Goal: Information Seeking & Learning: Check status

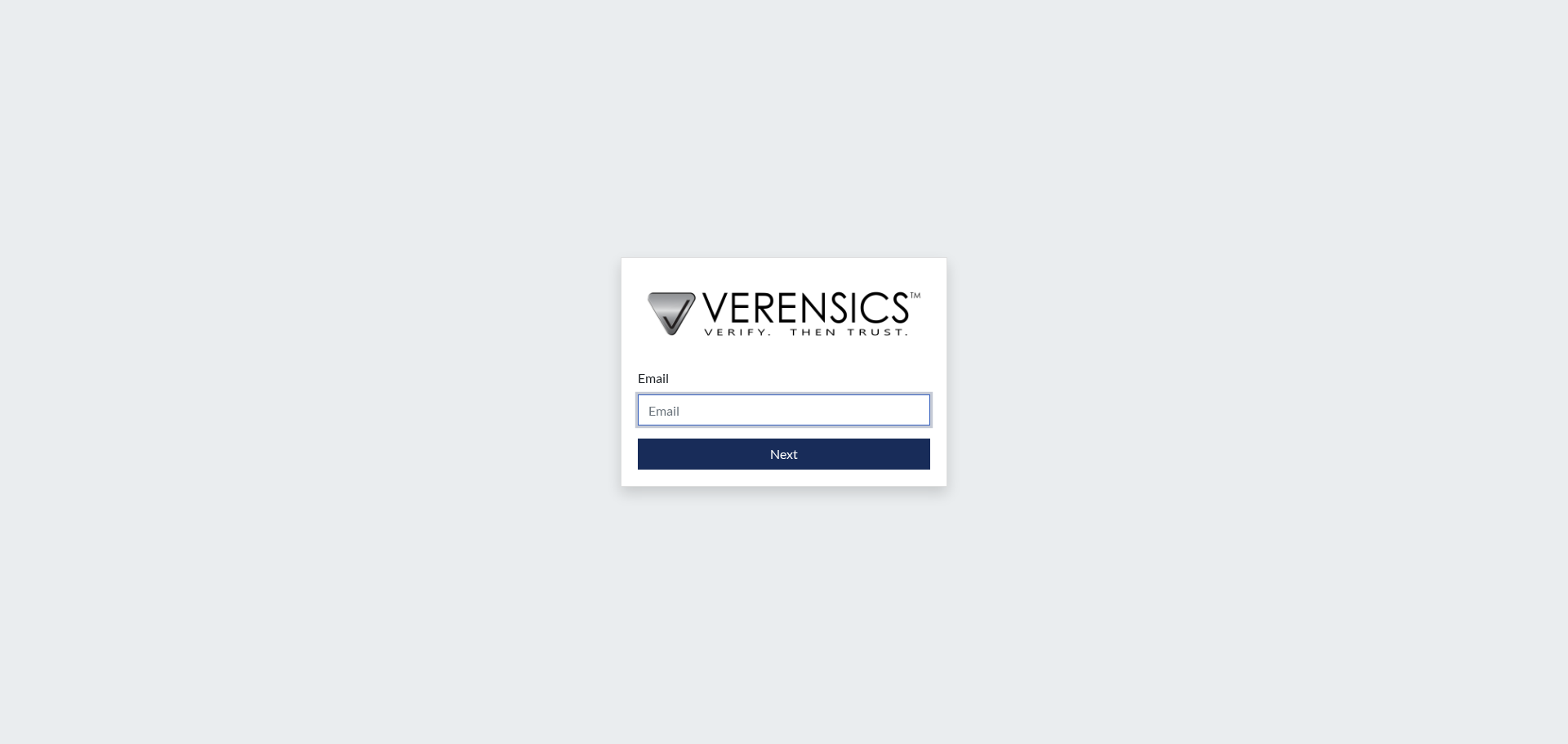
click at [817, 413] on input "Email" at bounding box center [784, 410] width 292 height 31
type input "[PERSON_NAME][EMAIL_ADDRESS][DOMAIN_NAME]"
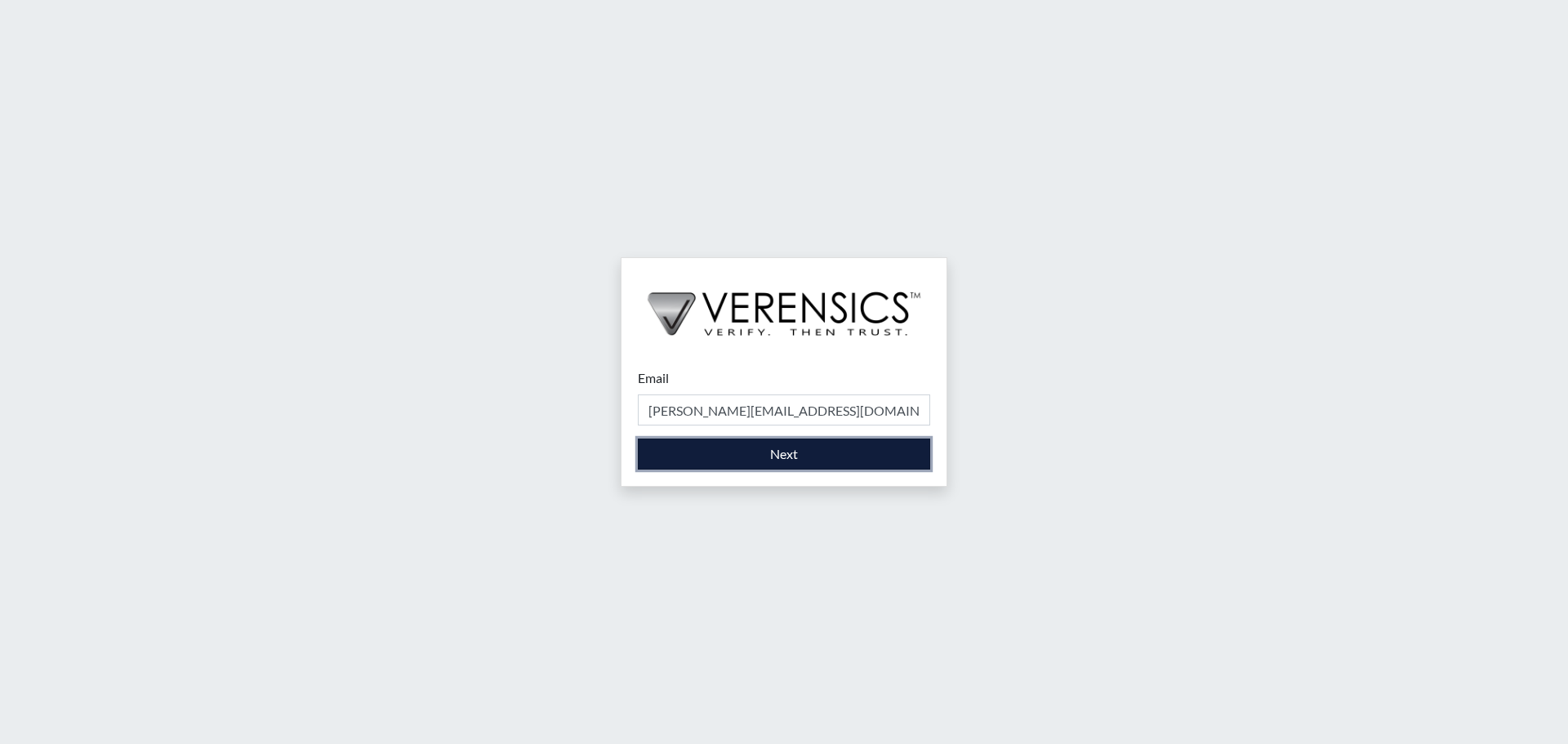
click at [807, 453] on button "Next" at bounding box center [784, 454] width 292 height 31
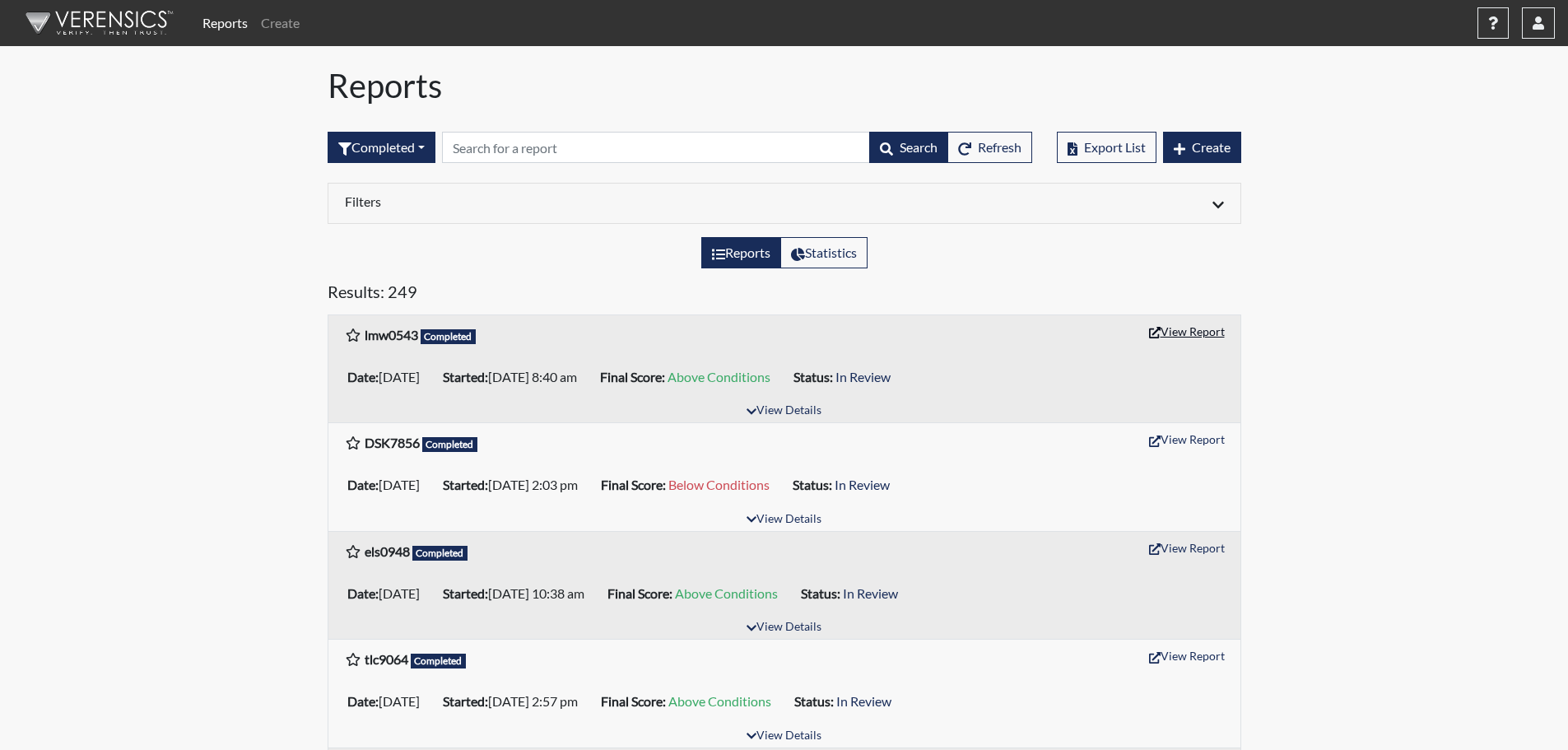
click at [1176, 335] on button "View Report" at bounding box center [1186, 331] width 91 height 26
click at [1543, 30] on button "button" at bounding box center [1538, 23] width 33 height 31
click at [1429, 220] on link "Sign Out" at bounding box center [1374, 208] width 361 height 27
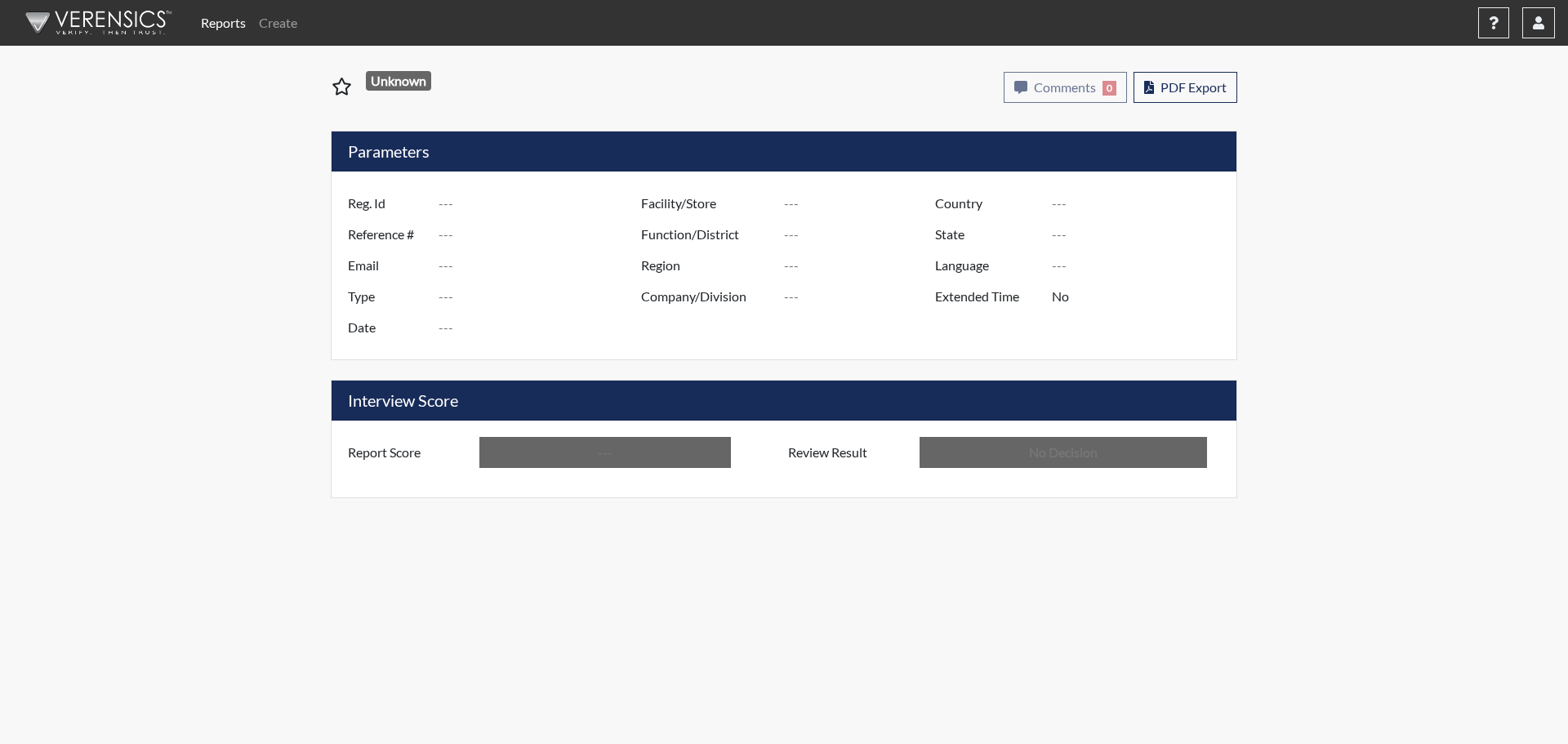
type input "lmw0543"
type input "51689"
type input "---"
type input "Corrections Pre-Employment"
type input "[DATE]"
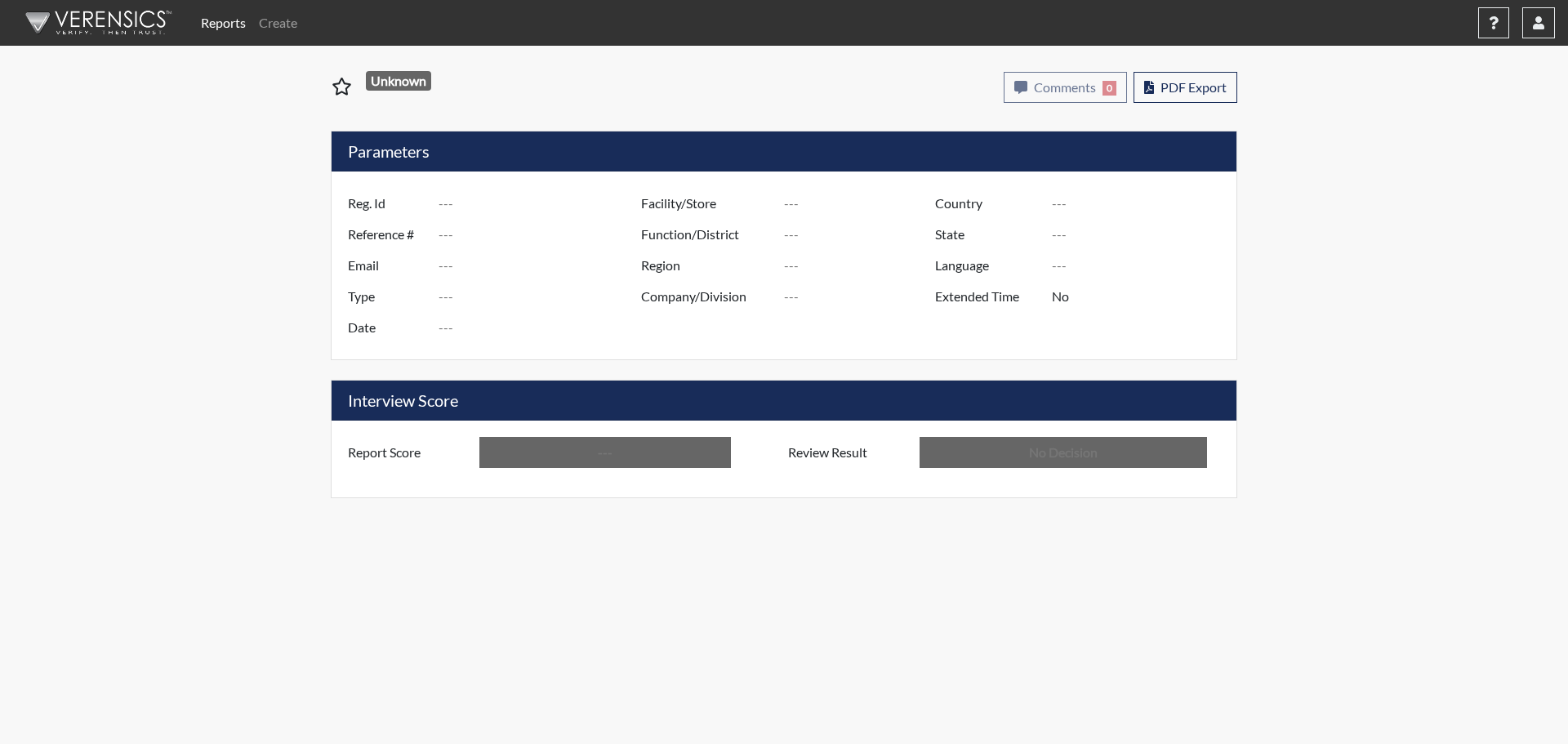
type input "[PERSON_NAME]"
type input "[GEOGRAPHIC_DATA]"
type input "[US_STATE]"
type input "English"
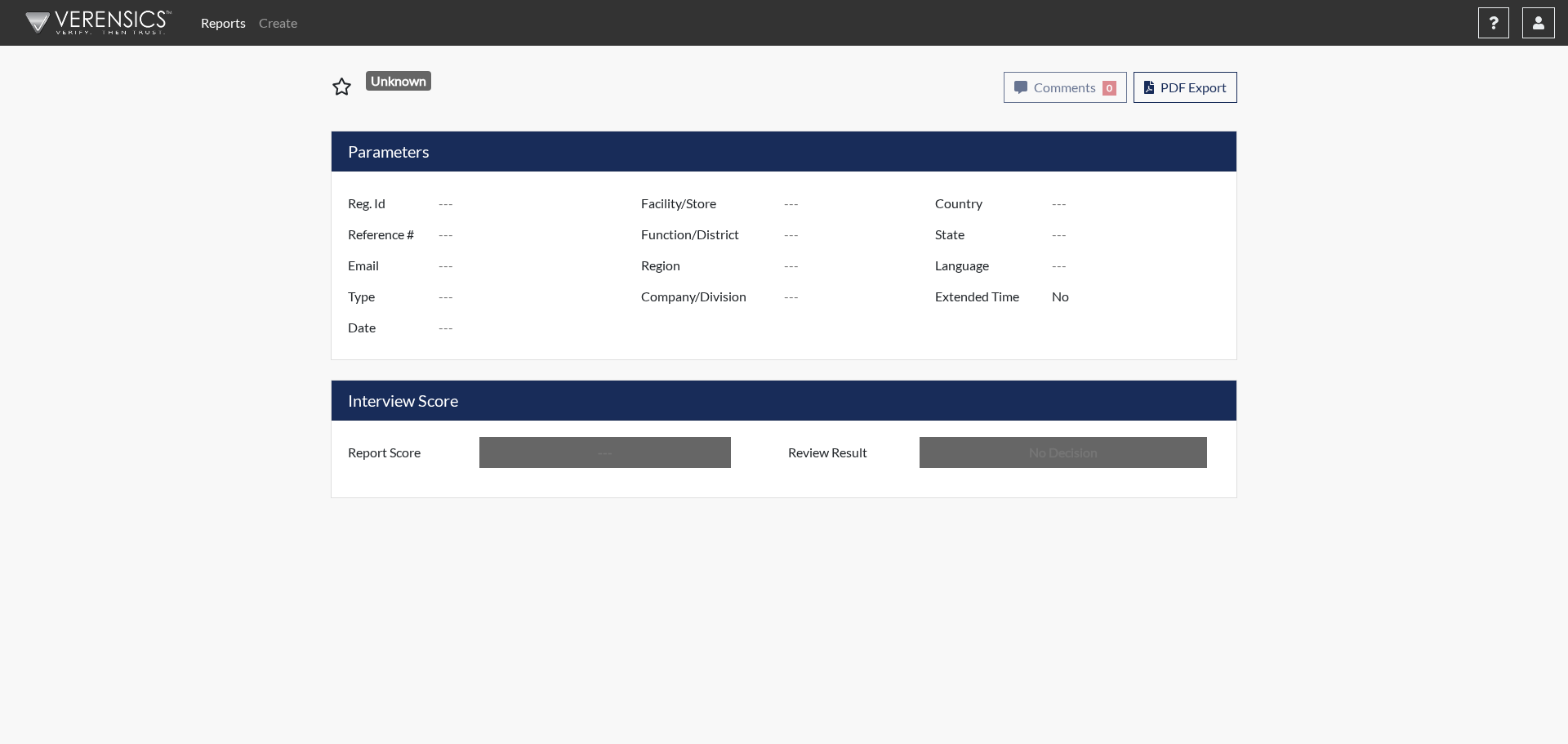
type input "Above Conditions"
type input "In Review"
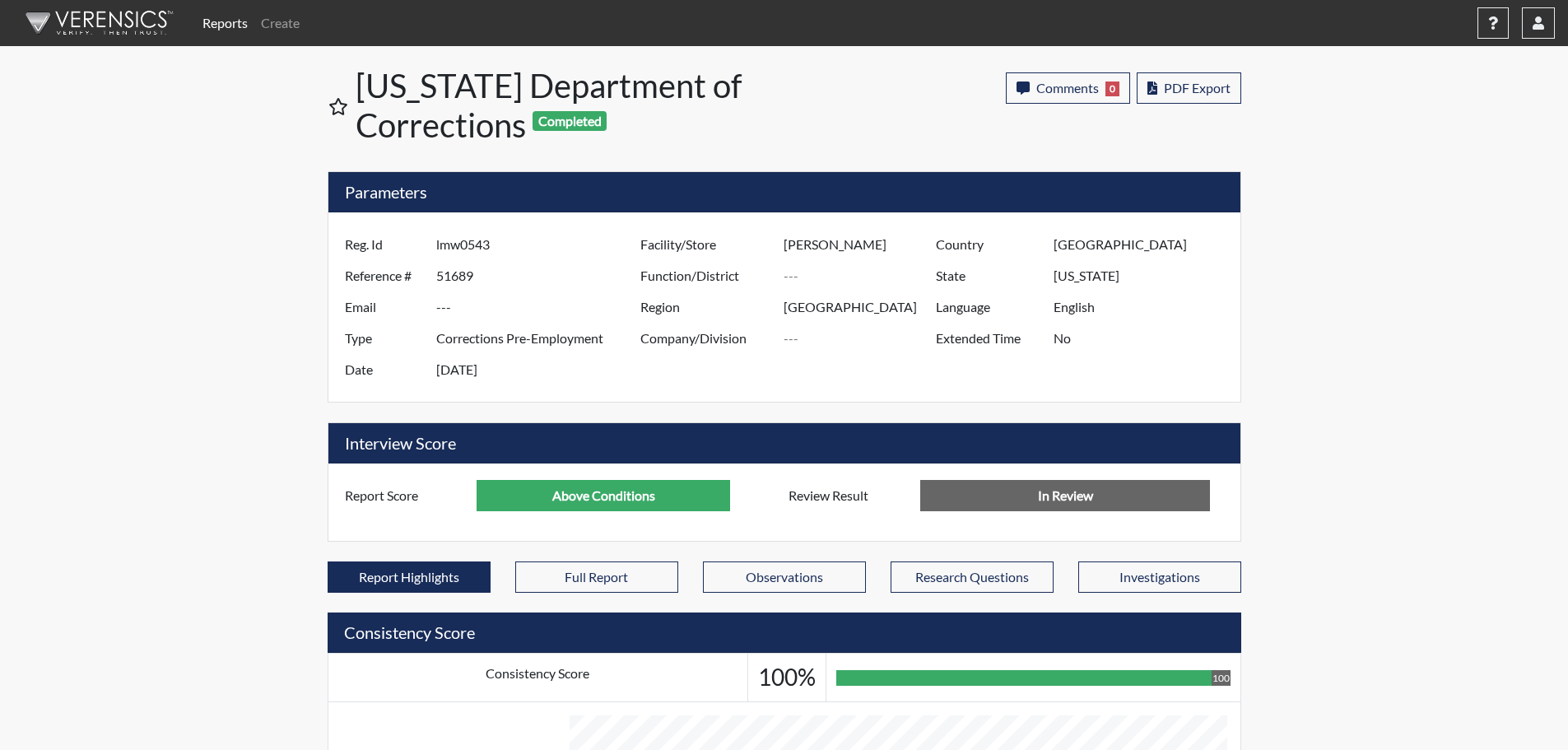
scroll to position [823341, 822562]
drag, startPoint x: 1519, startPoint y: 2, endPoint x: 1555, endPoint y: 280, distance: 280.3
click at [1530, 12] on button "button" at bounding box center [1538, 23] width 33 height 31
click at [1434, 220] on link "Sign Out" at bounding box center [1374, 208] width 361 height 27
